Goal: Transaction & Acquisition: Book appointment/travel/reservation

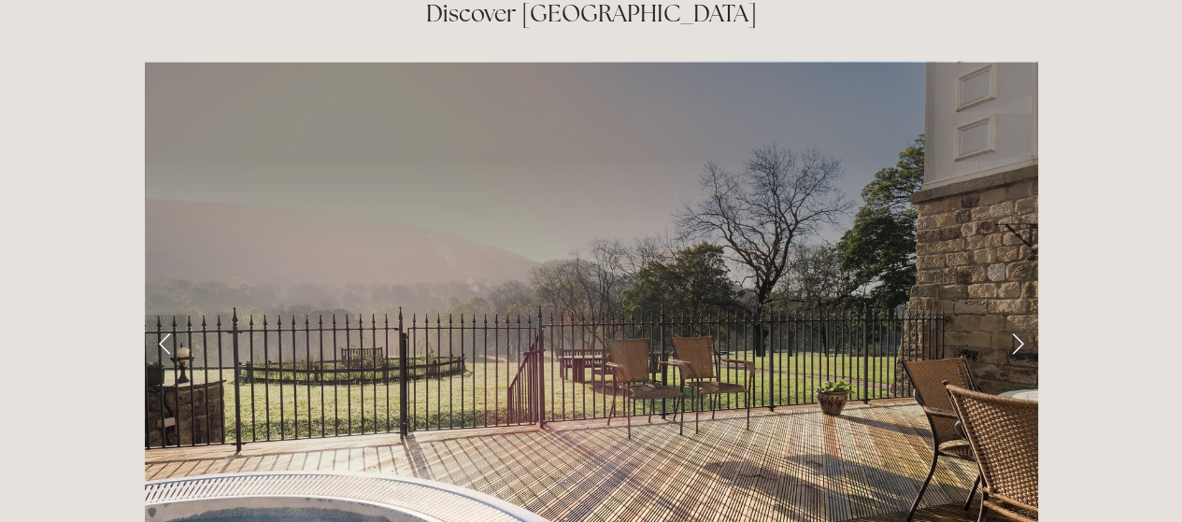
scroll to position [2923, 0]
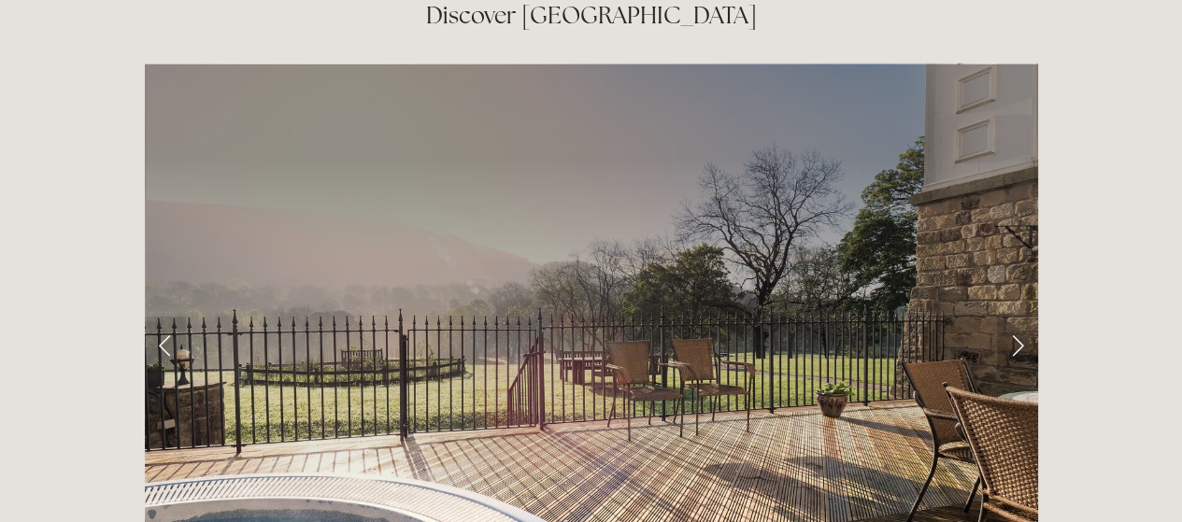
click at [1006, 317] on link "Next Slide" at bounding box center [1017, 345] width 41 height 56
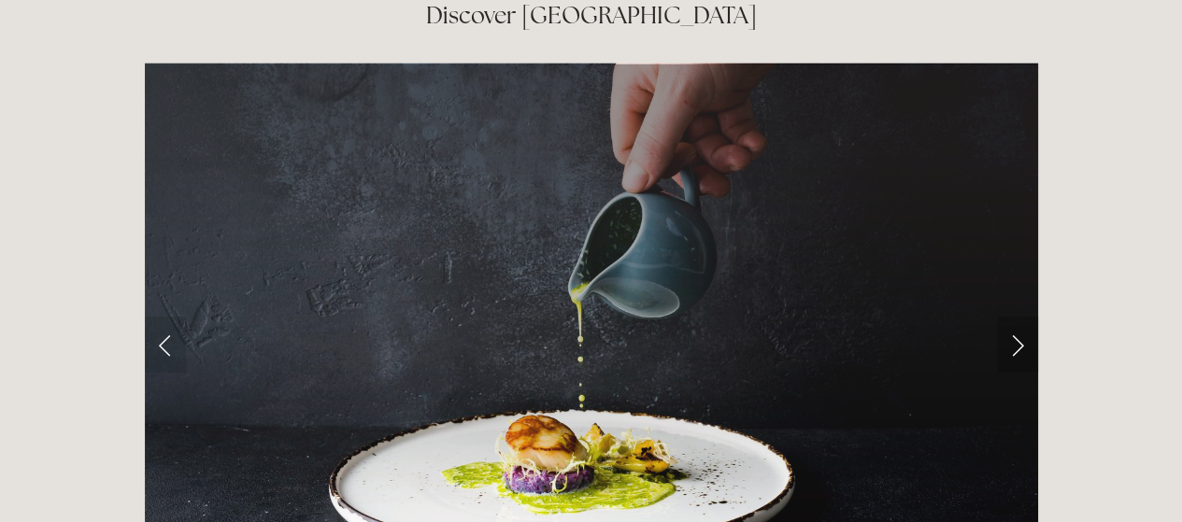
click at [1006, 317] on link "Next Slide" at bounding box center [1017, 345] width 41 height 56
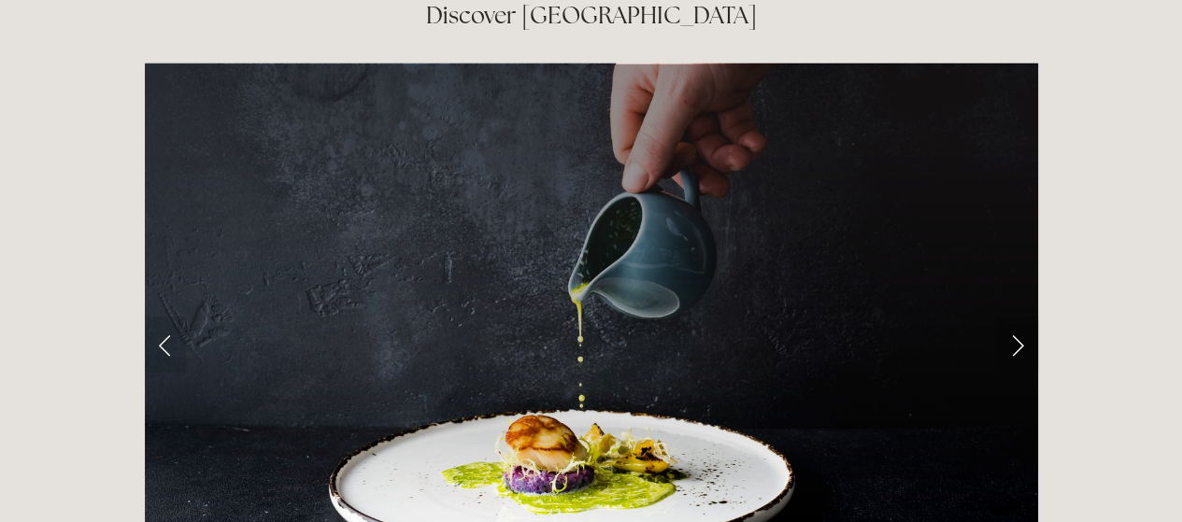
click at [1021, 317] on link "Next Slide" at bounding box center [1017, 345] width 41 height 56
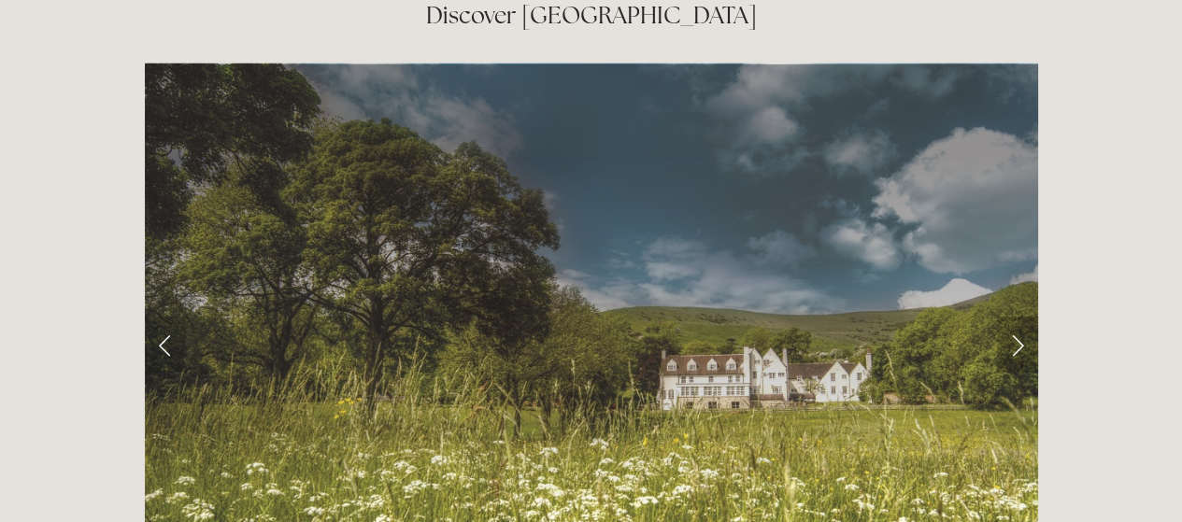
click at [1021, 317] on link "Next Slide" at bounding box center [1017, 345] width 41 height 56
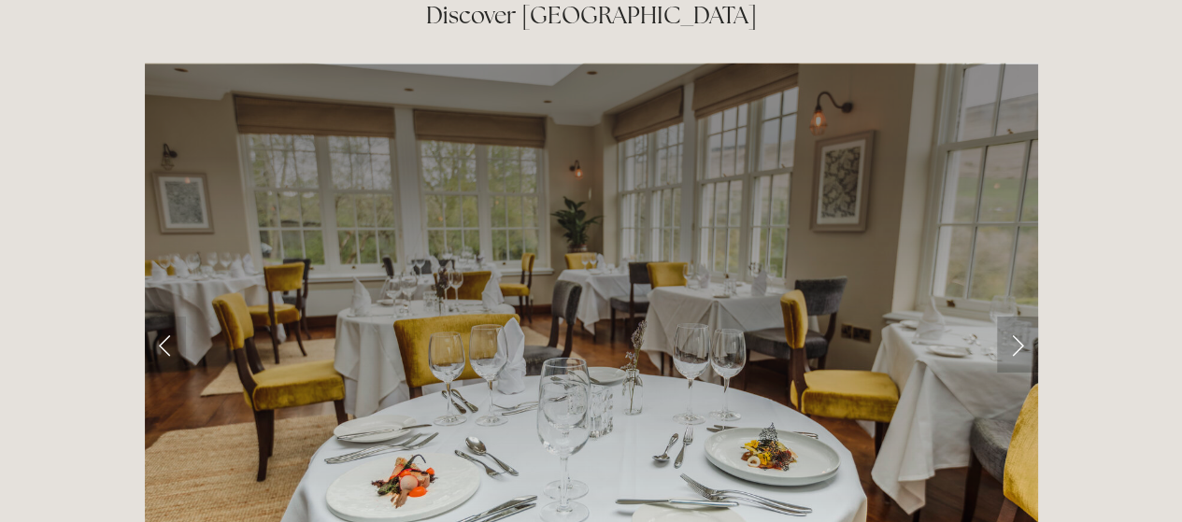
click at [1021, 317] on link "Next Slide" at bounding box center [1017, 345] width 41 height 56
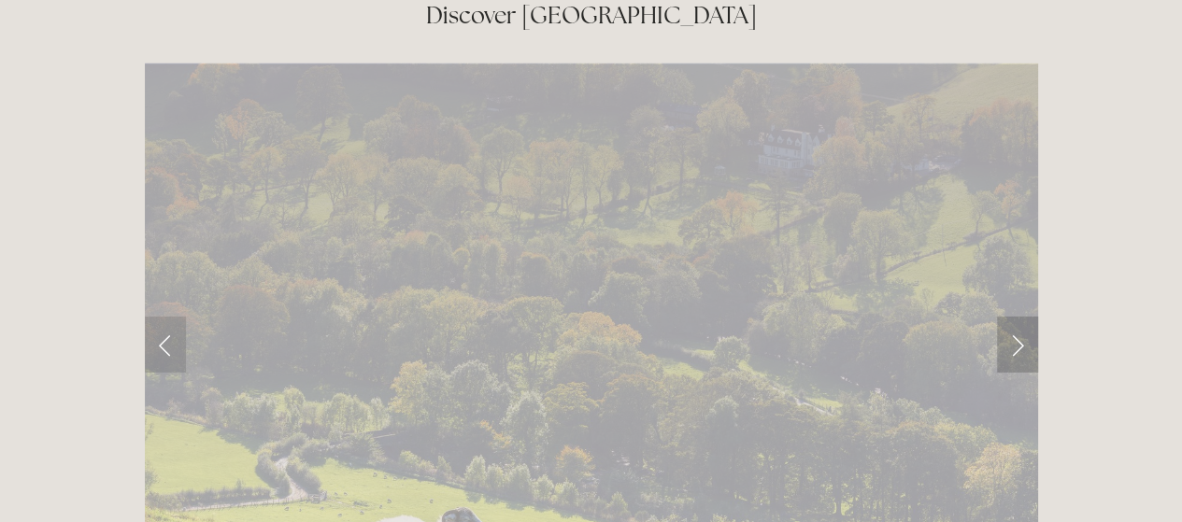
click at [1021, 317] on link "Next Slide" at bounding box center [1017, 345] width 41 height 56
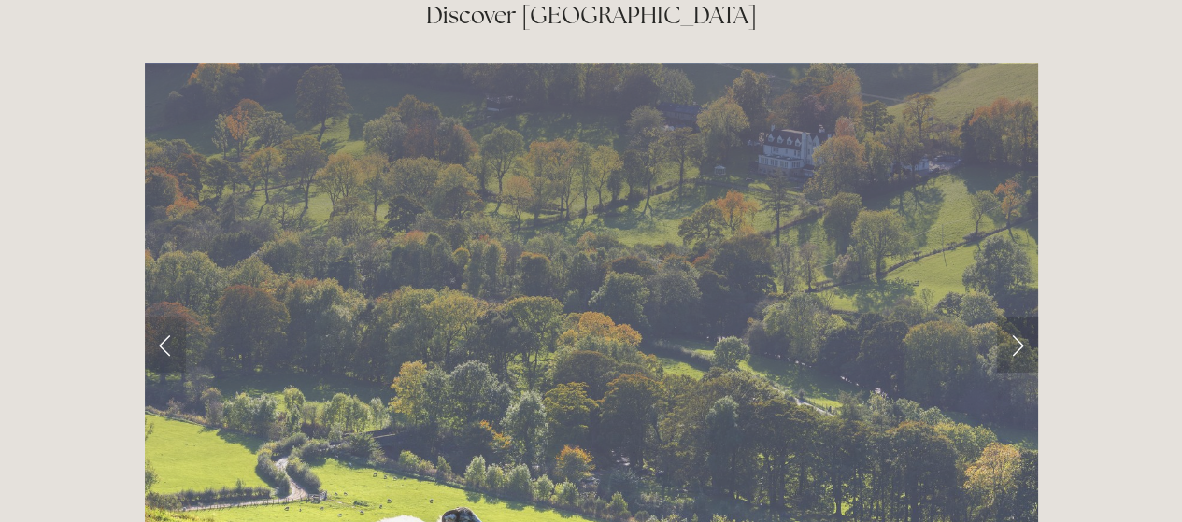
click at [1021, 317] on link "Next Slide" at bounding box center [1017, 345] width 41 height 56
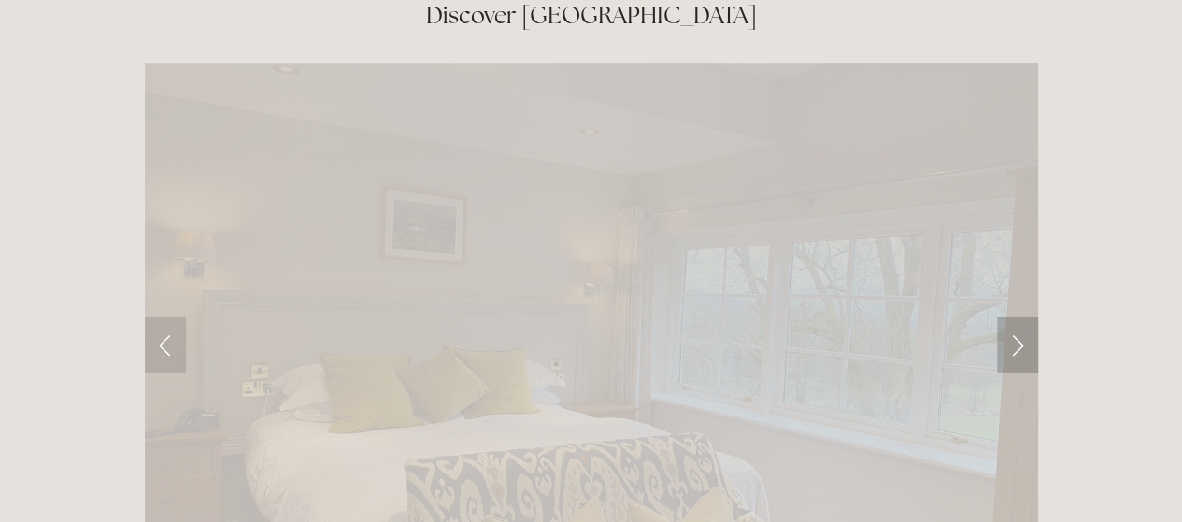
click at [1021, 317] on link "Next Slide" at bounding box center [1017, 345] width 41 height 56
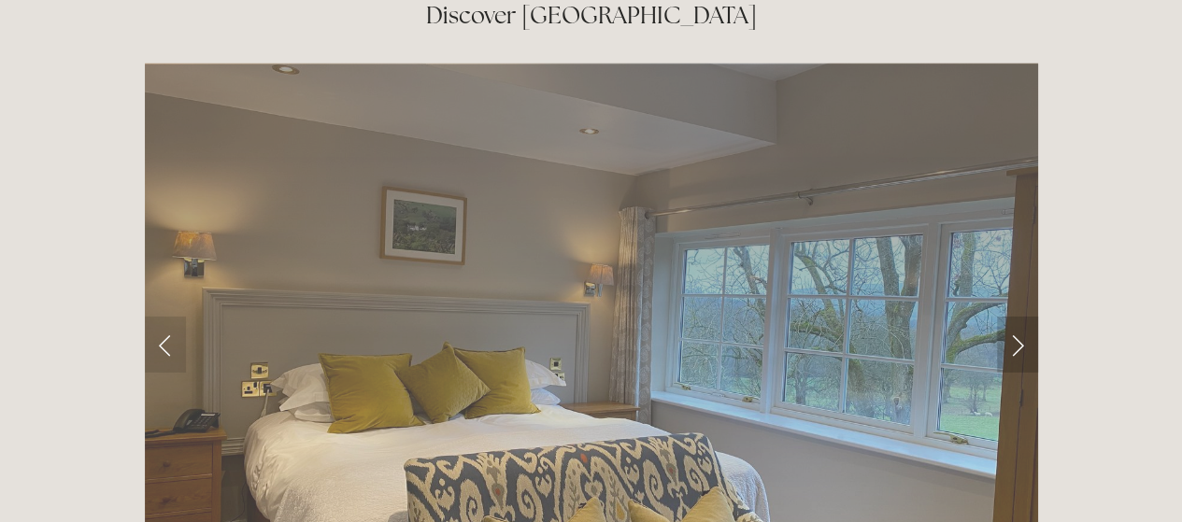
click at [1021, 317] on link "Next Slide" at bounding box center [1017, 345] width 41 height 56
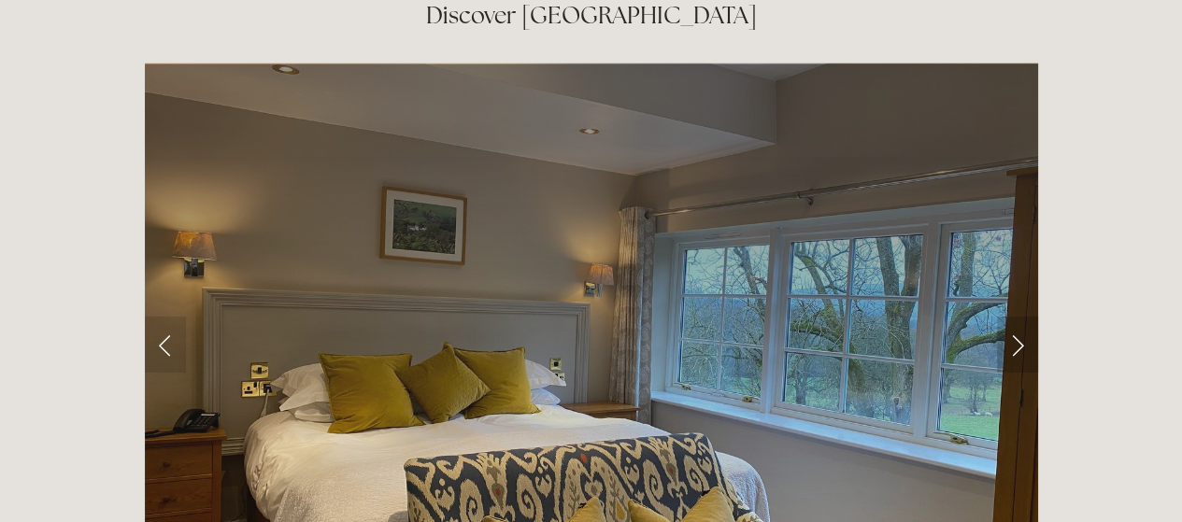
click at [1021, 317] on link "Next Slide" at bounding box center [1017, 345] width 41 height 56
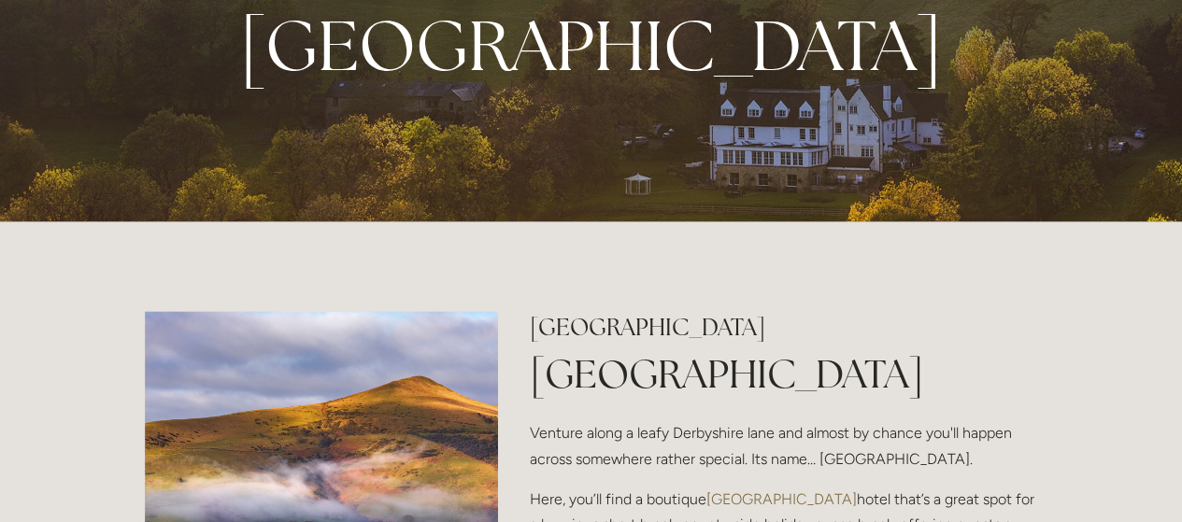
scroll to position [0, 0]
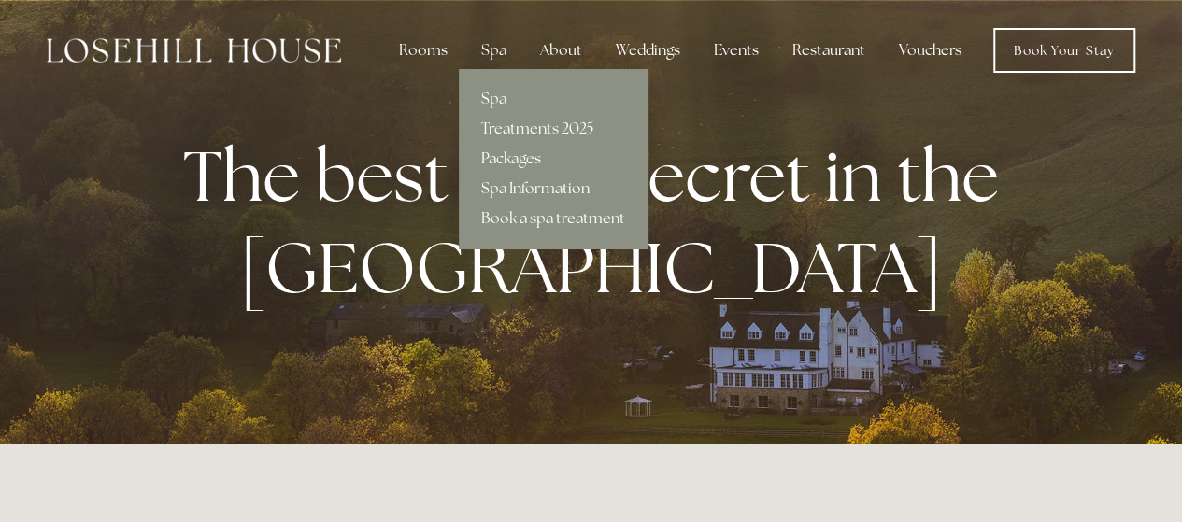
click at [503, 158] on link "Packages" at bounding box center [553, 159] width 189 height 30
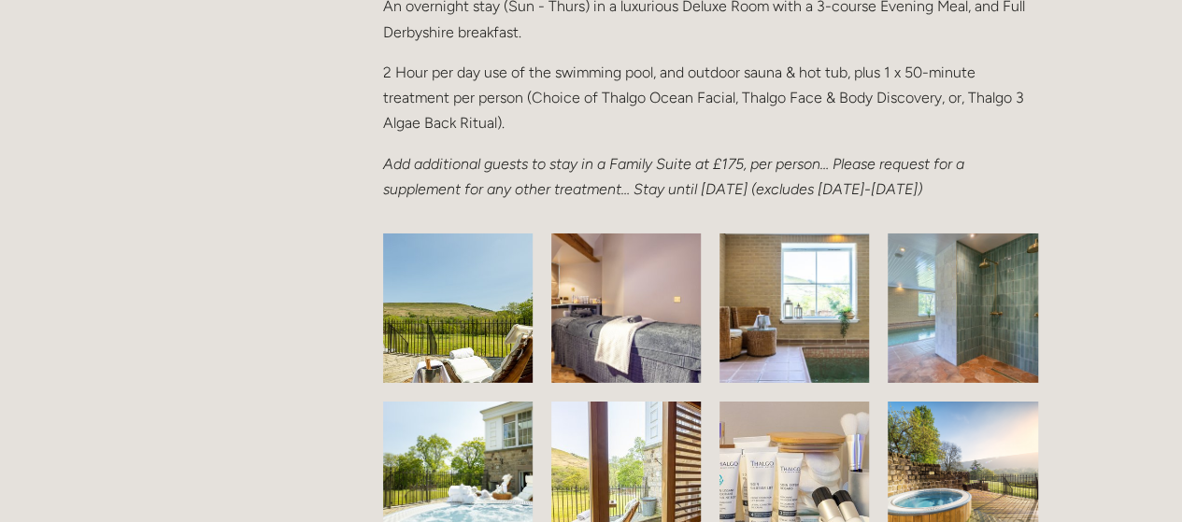
scroll to position [2766, 0]
